Goal: Check status

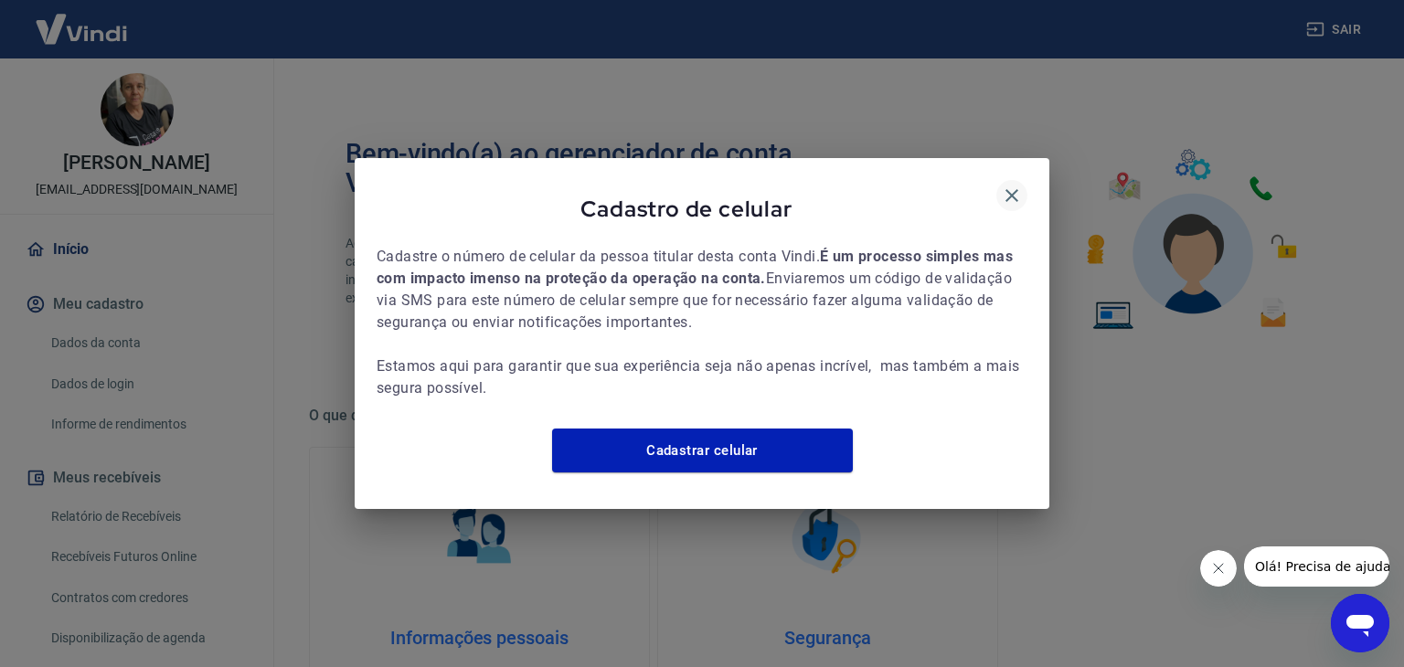
click at [1008, 189] on icon "button" at bounding box center [1012, 195] width 13 height 13
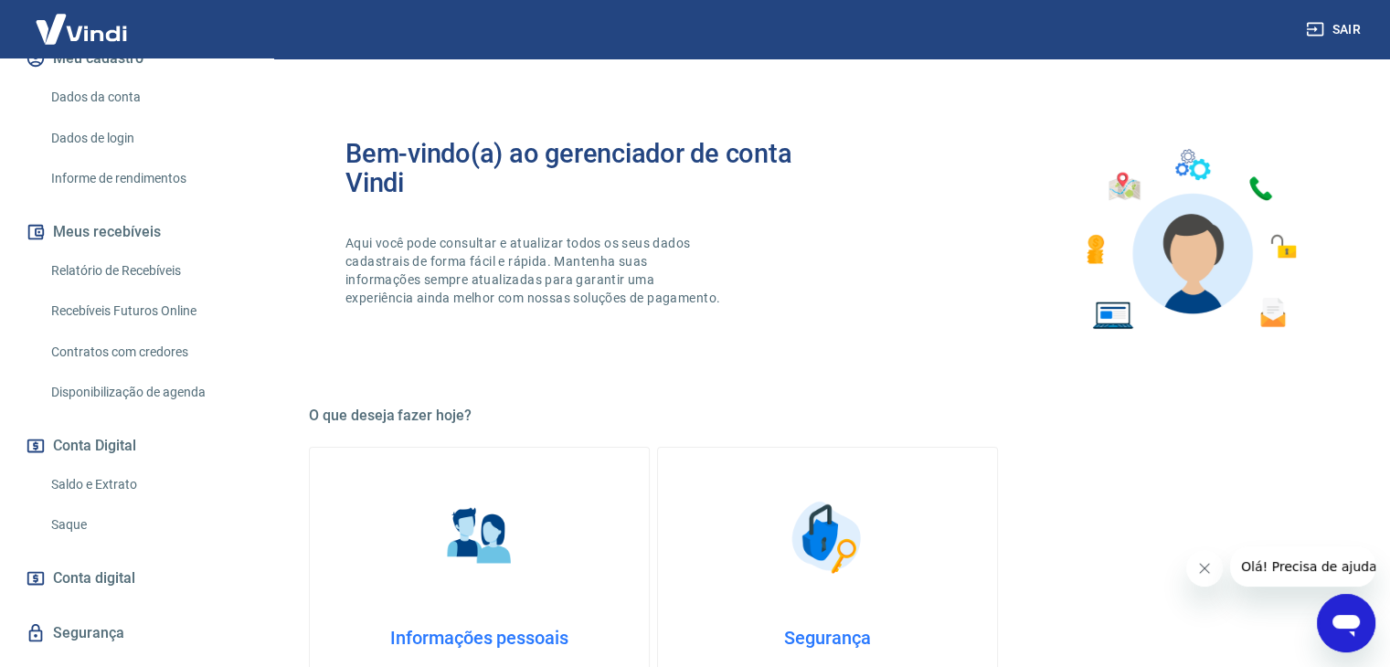
scroll to position [305, 0]
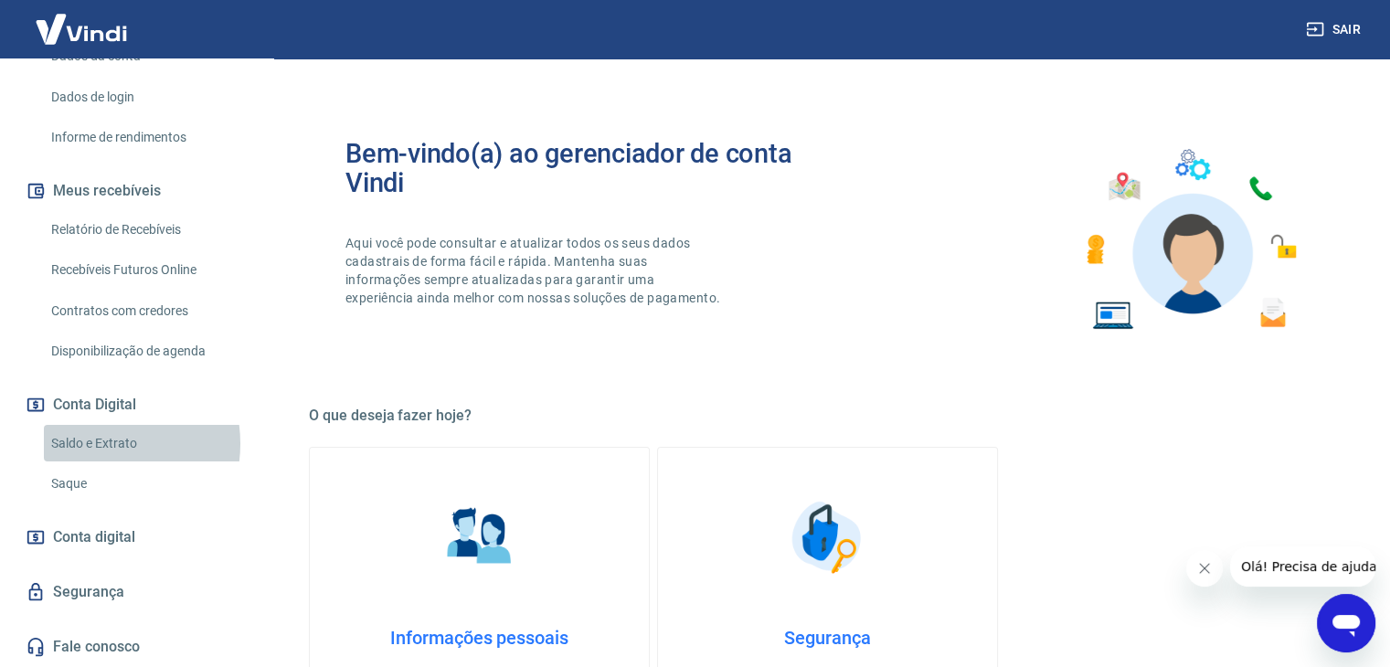
click at [92, 444] on link "Saldo e Extrato" at bounding box center [148, 443] width 208 height 37
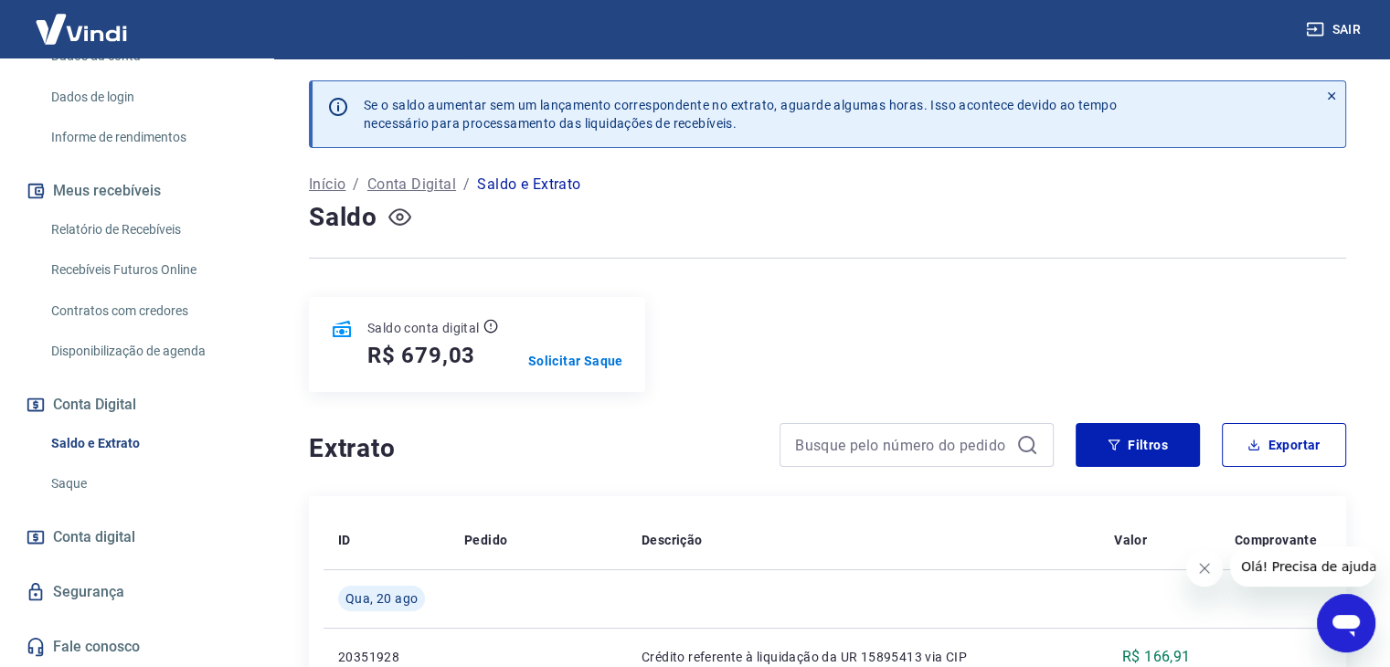
click at [396, 222] on icon "button" at bounding box center [400, 217] width 23 height 23
